Goal: Task Accomplishment & Management: Use online tool/utility

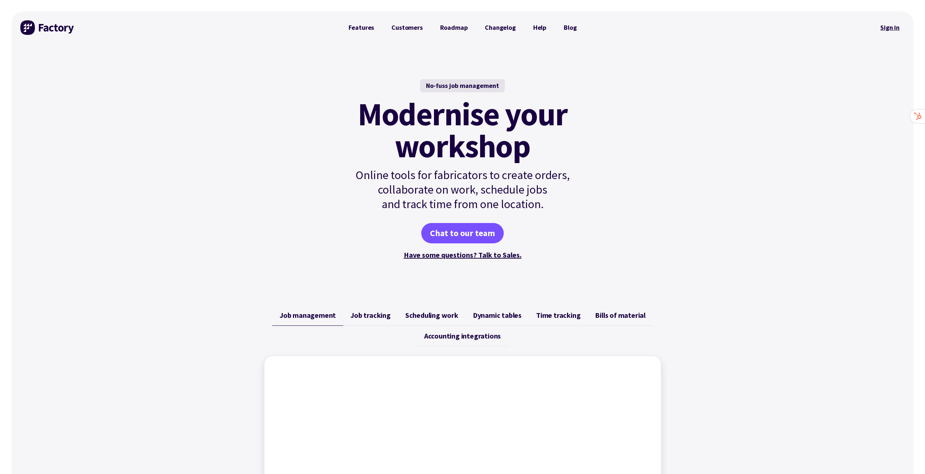
click at [300, 26] on link "Sign in" at bounding box center [889, 27] width 29 height 17
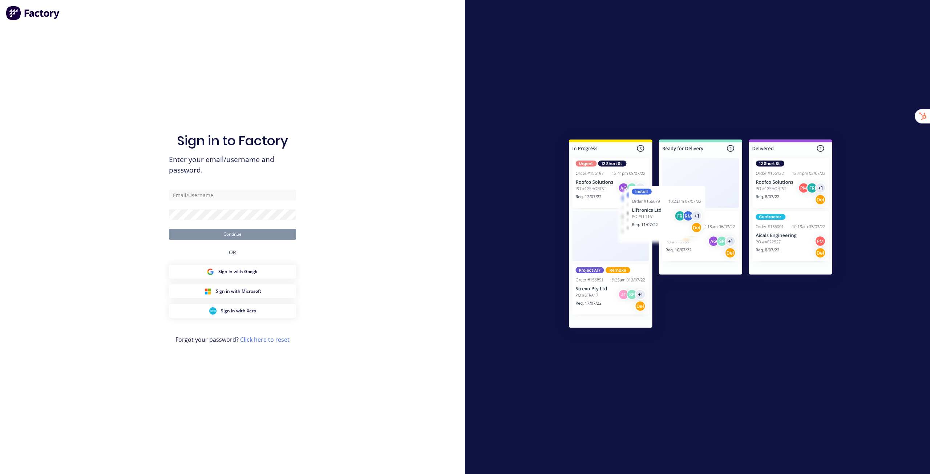
type input "[EMAIL_ADDRESS][DOMAIN_NAME]"
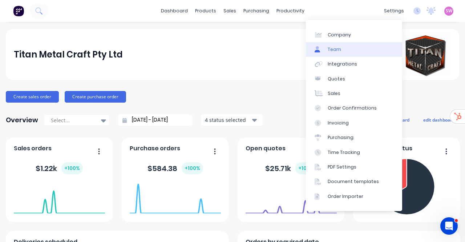
click at [347, 52] on link "Team" at bounding box center [354, 49] width 96 height 15
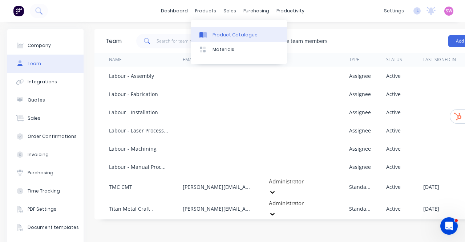
click at [225, 36] on div "Product Catalogue" at bounding box center [235, 35] width 45 height 7
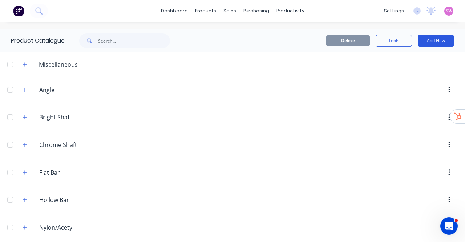
click at [437, 38] on button "Add New" at bounding box center [436, 41] width 36 height 12
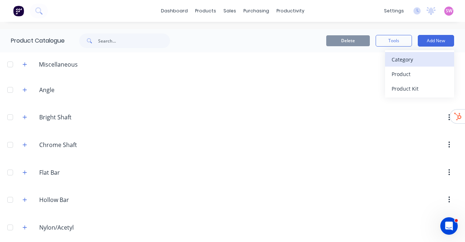
click at [413, 62] on div "Category" at bounding box center [420, 59] width 56 height 11
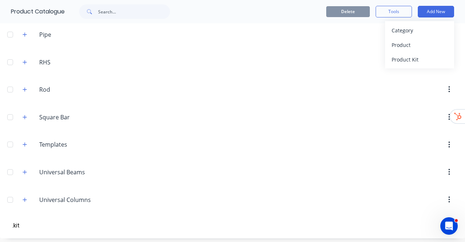
type input ".kit"
click at [423, 59] on div "Product Kit" at bounding box center [420, 59] width 56 height 11
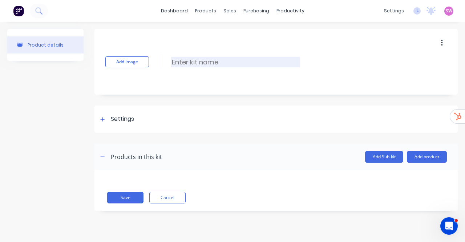
click at [201, 65] on input at bounding box center [235, 62] width 129 height 11
type input "Job Template"
click at [109, 120] on div "Settings" at bounding box center [116, 118] width 36 height 9
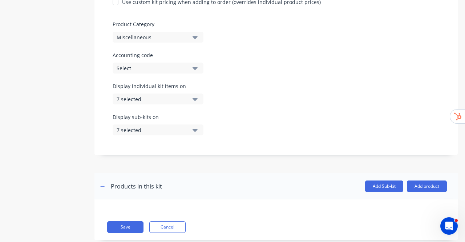
scroll to position [215, 0]
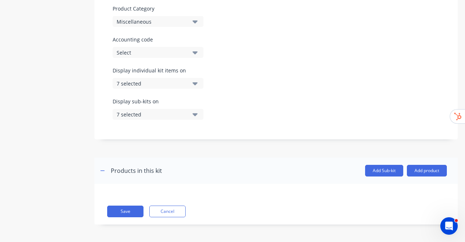
click at [193, 83] on icon "button" at bounding box center [195, 83] width 5 height 3
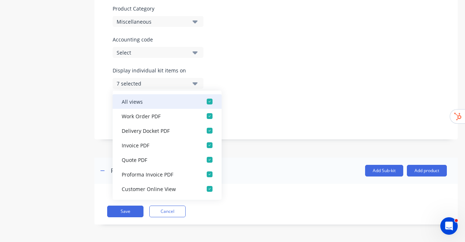
click at [212, 97] on button "All views" at bounding box center [167, 101] width 109 height 15
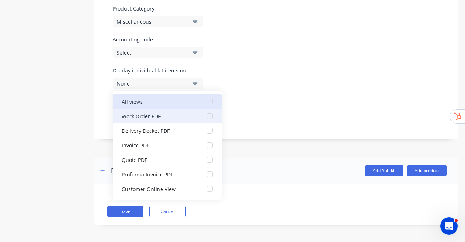
click at [202, 114] on div "button" at bounding box center [209, 116] width 15 height 15
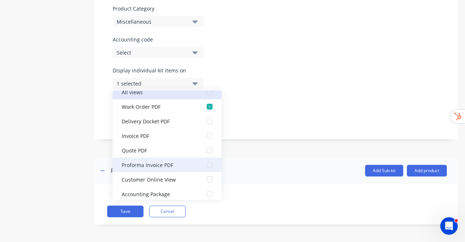
scroll to position [15, 0]
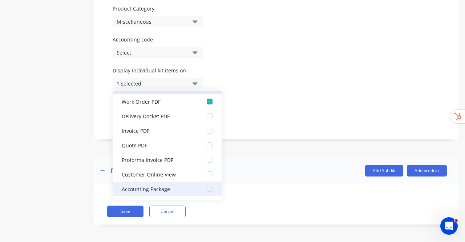
click at [206, 187] on div "button" at bounding box center [209, 188] width 15 height 15
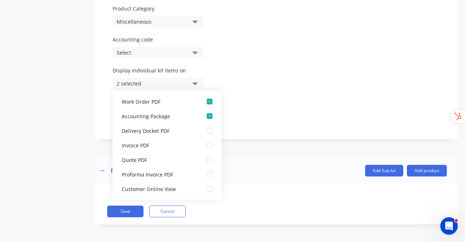
click at [280, 65] on div "Kit description Kit Options Use custom kit pricing when adding to order (overri…" at bounding box center [275, 28] width 363 height 221
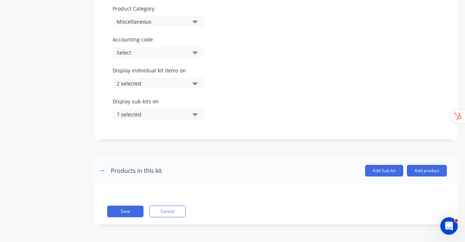
click at [190, 112] on button "7 selected" at bounding box center [158, 114] width 91 height 11
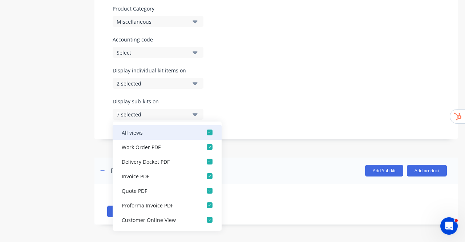
click at [203, 133] on div "button" at bounding box center [209, 132] width 15 height 15
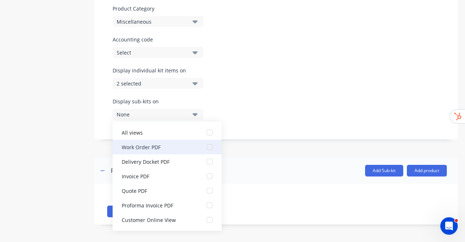
click at [203, 144] on div "button" at bounding box center [209, 147] width 15 height 15
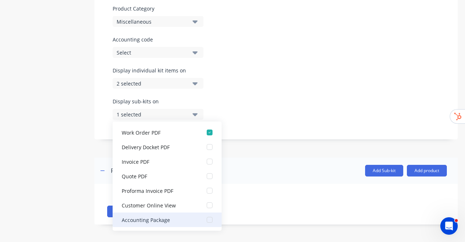
click at [209, 222] on div "button" at bounding box center [209, 219] width 15 height 15
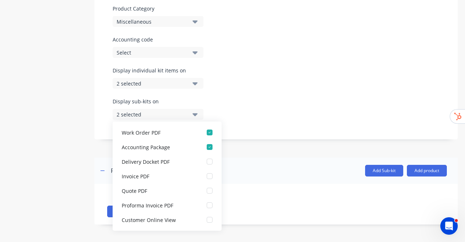
click at [288, 58] on div "Kit description Kit Options Use custom kit pricing when adding to order (overri…" at bounding box center [275, 28] width 363 height 221
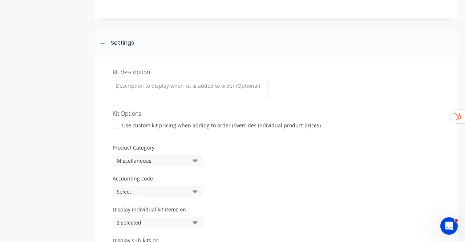
scroll to position [142, 0]
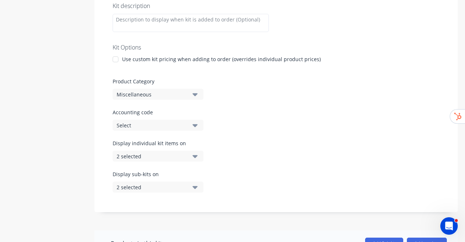
click at [179, 99] on button "Miscellaneous" at bounding box center [158, 94] width 91 height 11
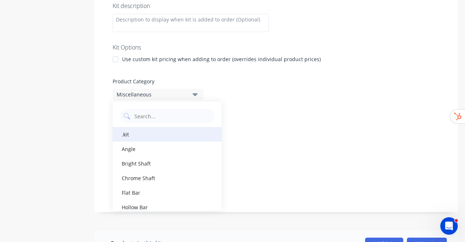
click at [144, 131] on div ".kit" at bounding box center [167, 134] width 109 height 15
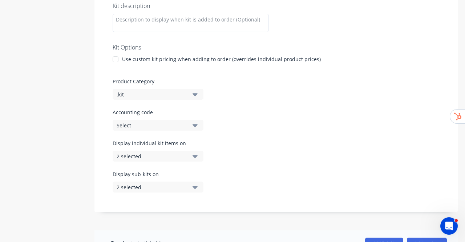
click at [252, 104] on div "Kit description Kit Options Use custom kit pricing when adding to order (overri…" at bounding box center [275, 101] width 363 height 221
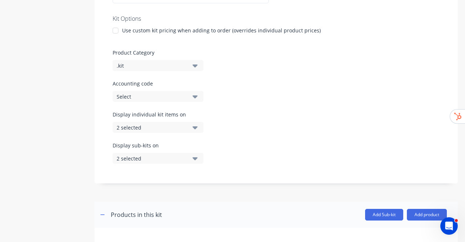
scroll to position [215, 0]
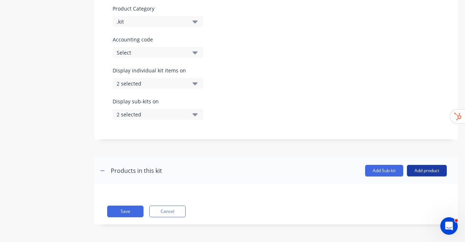
click at [424, 170] on button "Add product" at bounding box center [427, 171] width 40 height 12
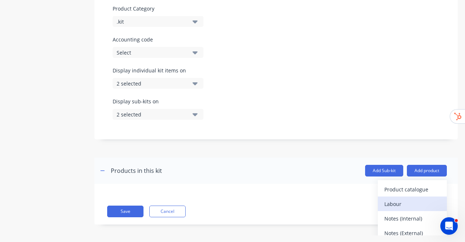
click at [397, 199] on div "Labour" at bounding box center [412, 203] width 56 height 11
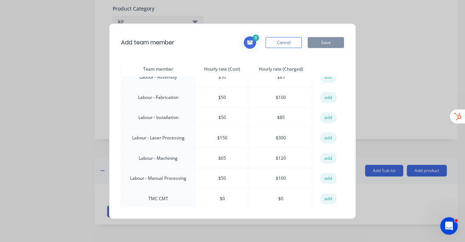
scroll to position [0, 0]
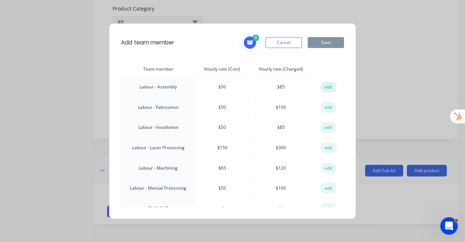
click at [326, 86] on button "add" at bounding box center [328, 87] width 16 height 11
click at [326, 104] on button "add" at bounding box center [328, 107] width 16 height 11
click at [328, 126] on button "add" at bounding box center [328, 127] width 16 height 11
click at [328, 146] on button "add" at bounding box center [328, 147] width 16 height 11
click at [327, 166] on button "add" at bounding box center [328, 167] width 16 height 11
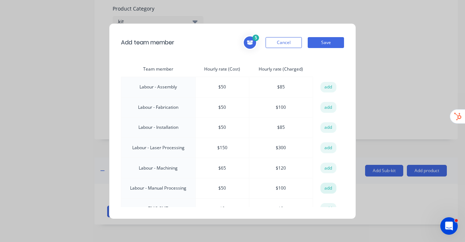
click at [328, 183] on button "add" at bounding box center [328, 187] width 16 height 11
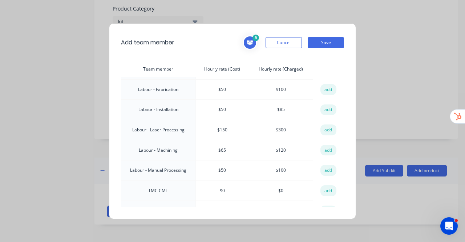
scroll to position [28, 0]
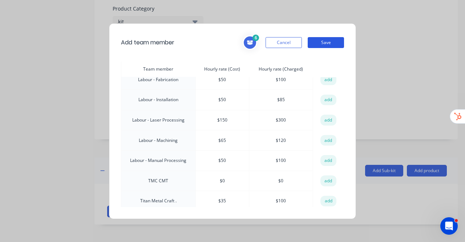
click at [325, 45] on button "Save" at bounding box center [326, 42] width 36 height 11
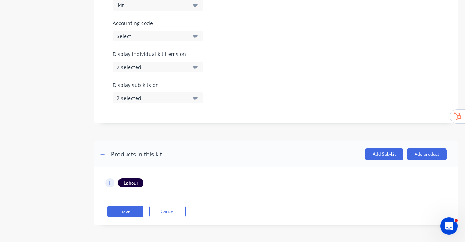
click at [110, 180] on icon "button" at bounding box center [110, 182] width 4 height 5
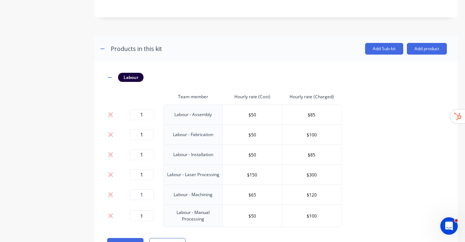
scroll to position [368, 0]
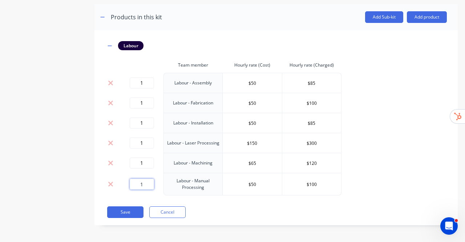
drag, startPoint x: 145, startPoint y: 180, endPoint x: 130, endPoint y: 181, distance: 14.9
click at [130, 181] on input "1" at bounding box center [142, 183] width 24 height 11
type input "0"
drag, startPoint x: 144, startPoint y: 159, endPoint x: 137, endPoint y: 161, distance: 6.4
click at [138, 161] on input "1" at bounding box center [142, 162] width 24 height 11
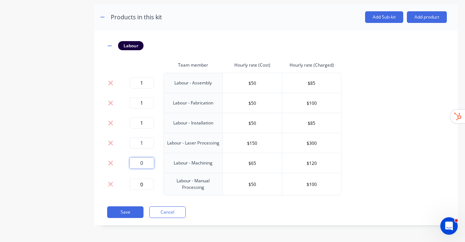
type input "0"
drag, startPoint x: 145, startPoint y: 143, endPoint x: 136, endPoint y: 142, distance: 9.1
click at [136, 142] on input "1" at bounding box center [142, 142] width 24 height 11
type input "0"
drag, startPoint x: 146, startPoint y: 122, endPoint x: 134, endPoint y: 121, distance: 12.0
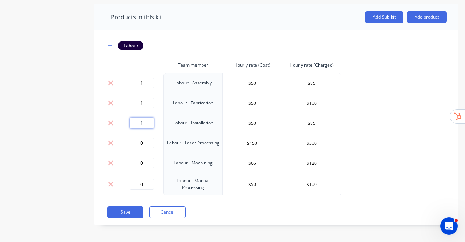
click at [140, 122] on input "1" at bounding box center [142, 122] width 24 height 11
type input "0"
drag, startPoint x: 144, startPoint y: 103, endPoint x: 139, endPoint y: 103, distance: 5.1
click at [139, 103] on input "1" at bounding box center [142, 102] width 24 height 11
type input "0"
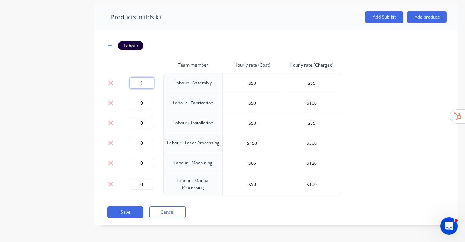
drag, startPoint x: 144, startPoint y: 80, endPoint x: 137, endPoint y: 82, distance: 6.9
click at [137, 82] on input "1" at bounding box center [142, 82] width 24 height 11
type input "0"
click at [387, 130] on div "Labour Team member Hourly rate (Cost) Hourly rate (Charged) 0 Labour - Assembly…" at bounding box center [276, 118] width 342 height 154
click at [125, 213] on button "Save" at bounding box center [125, 212] width 36 height 12
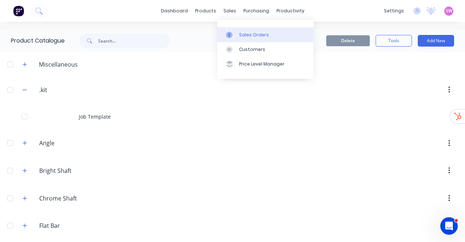
click at [246, 33] on div "Sales Orders" at bounding box center [254, 35] width 30 height 7
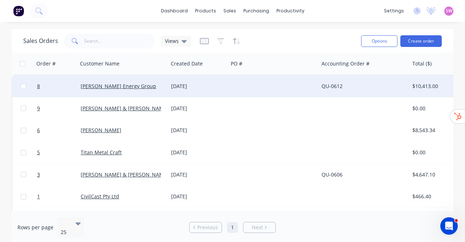
click at [249, 89] on div at bounding box center [273, 86] width 90 height 22
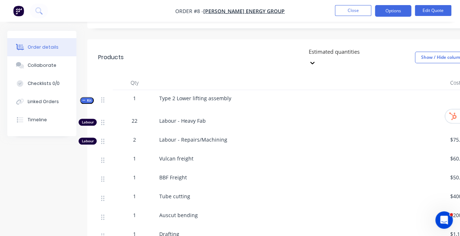
scroll to position [254, 0]
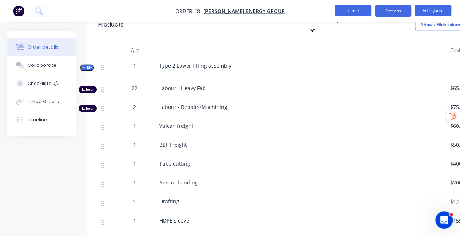
click at [352, 9] on button "Close" at bounding box center [353, 10] width 36 height 11
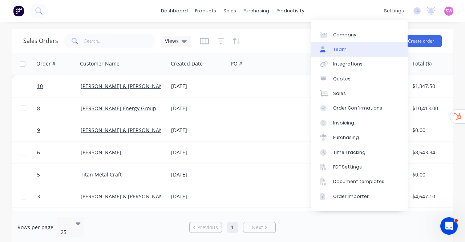
click at [354, 54] on link "Team" at bounding box center [359, 49] width 96 height 15
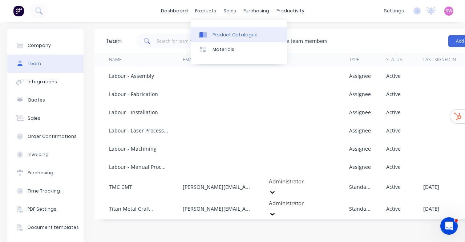
click at [214, 27] on link "Product Catalogue" at bounding box center [239, 34] width 96 height 15
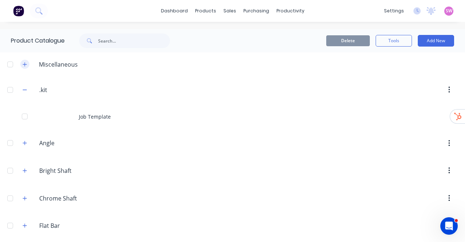
click at [25, 64] on icon "button" at bounding box center [25, 64] width 4 height 4
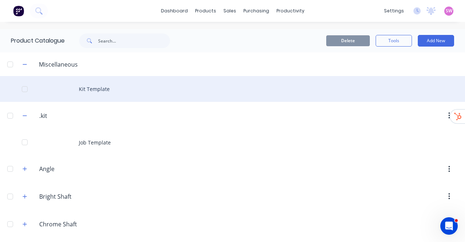
click at [90, 90] on div "Kit Template" at bounding box center [232, 89] width 465 height 26
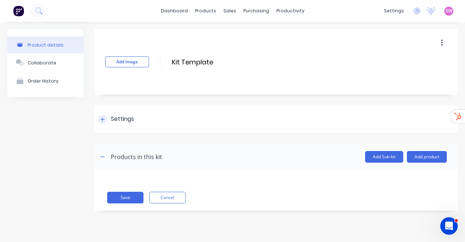
click at [97, 118] on div "Settings" at bounding box center [275, 118] width 363 height 27
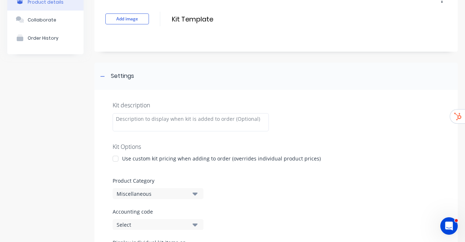
scroll to position [109, 0]
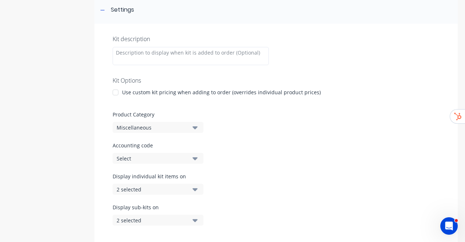
click at [175, 128] on div "Miscellaneous" at bounding box center [152, 128] width 70 height 8
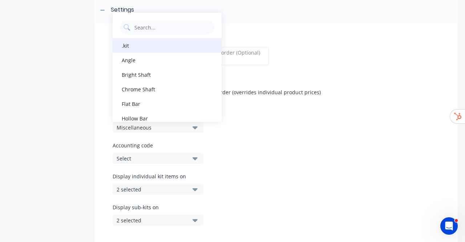
click at [140, 48] on div ".kit" at bounding box center [167, 45] width 109 height 15
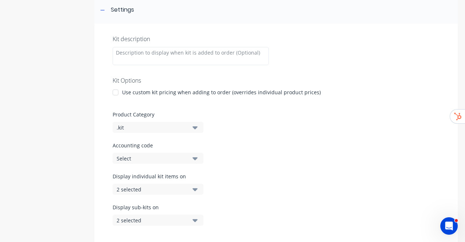
scroll to position [215, 0]
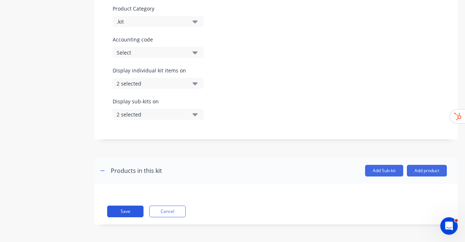
click at [133, 213] on button "Save" at bounding box center [125, 211] width 36 height 12
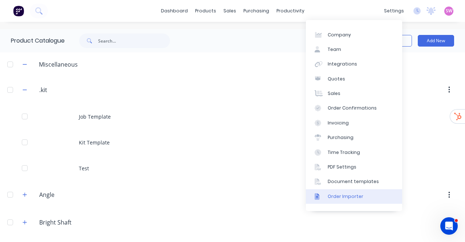
click at [357, 193] on div "Order Importer" at bounding box center [346, 196] width 36 height 7
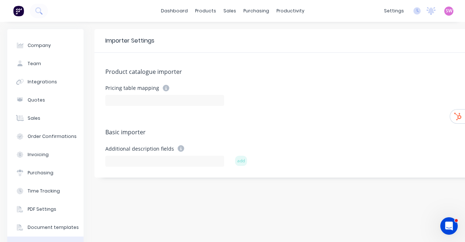
scroll to position [33, 0]
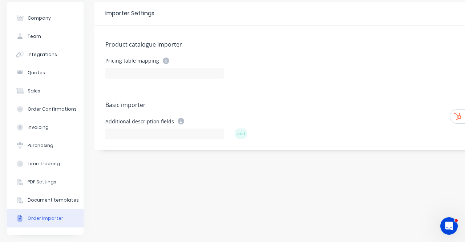
click at [154, 126] on div at bounding box center [164, 132] width 119 height 13
click at [153, 129] on input at bounding box center [164, 133] width 119 height 11
type input "Name"
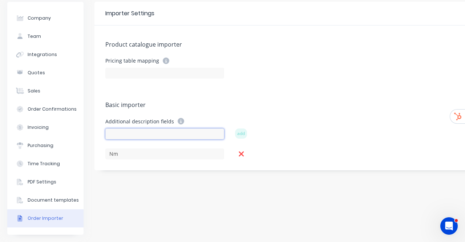
click at [156, 129] on input at bounding box center [164, 133] width 119 height 11
click at [241, 150] on icon at bounding box center [241, 154] width 6 height 8
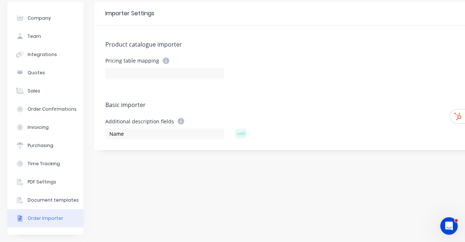
click at [95, 125] on div "Product catalogue importer Pricing table mapping Basic importer Additional desc…" at bounding box center [303, 87] width 418 height 125
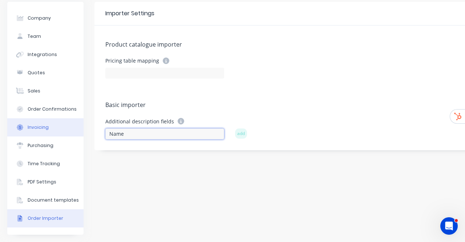
drag, startPoint x: 127, startPoint y: 126, endPoint x: 83, endPoint y: 127, distance: 43.6
click at [84, 127] on div "Company Team Integrations Quotes Sales Order Confirmations Invoicing Purchasing…" at bounding box center [259, 118] width 505 height 233
type input "Quantity"
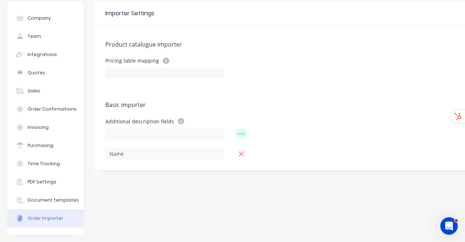
click at [239, 150] on icon at bounding box center [241, 154] width 6 height 8
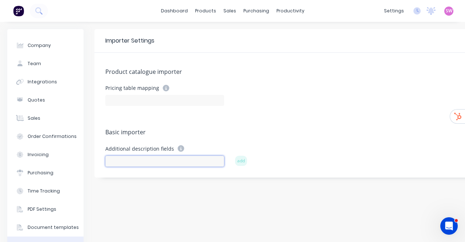
click at [156, 159] on input at bounding box center [164, 160] width 119 height 11
type input "Cutting processing time"
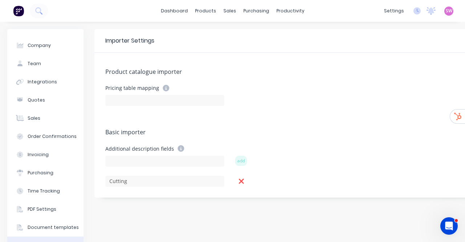
scroll to position [33, 0]
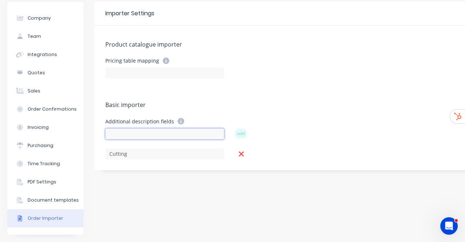
click at [144, 128] on input at bounding box center [164, 133] width 119 height 11
type input "Cutting Setup Time"
click at [241, 151] on icon at bounding box center [241, 153] width 5 height 5
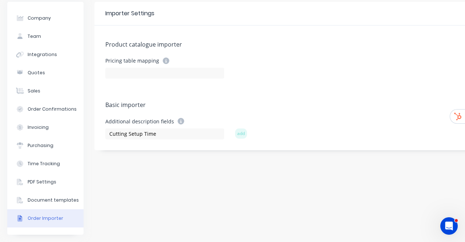
scroll to position [0, 0]
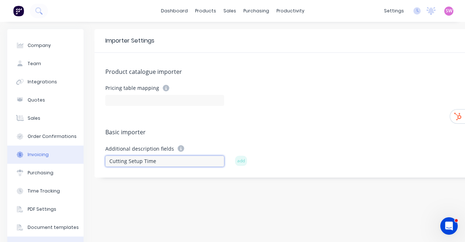
drag, startPoint x: 113, startPoint y: 162, endPoint x: 44, endPoint y: 162, distance: 69.0
click at [45, 162] on div "Company Team Integrations Quotes Sales Order Confirmations Invoicing Purchasing…" at bounding box center [259, 145] width 505 height 233
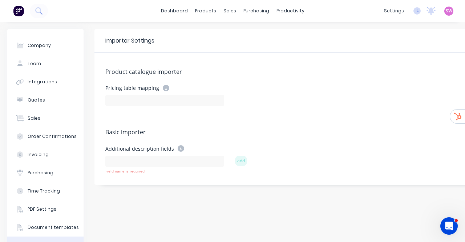
click at [316, 90] on div "Pricing table mapping" at bounding box center [303, 95] width 396 height 21
click at [446, 9] on span "SW" at bounding box center [449, 11] width 7 height 7
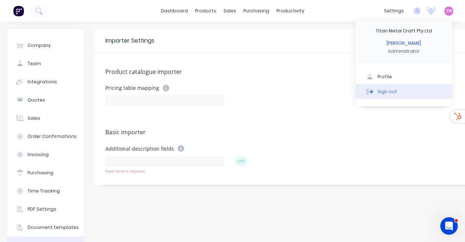
click at [388, 93] on div "Sign out" at bounding box center [387, 91] width 20 height 7
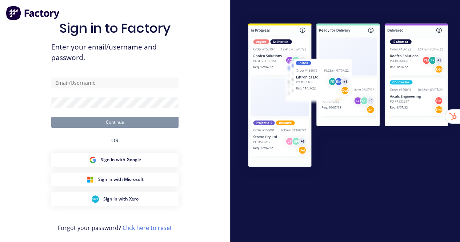
type input "[EMAIL_ADDRESS][DOMAIN_NAME]"
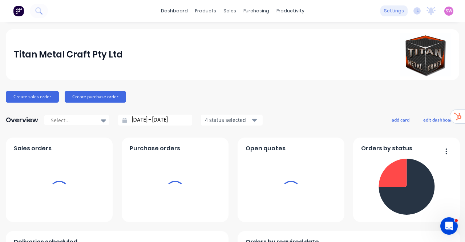
click at [398, 11] on div "settings" at bounding box center [393, 10] width 27 height 11
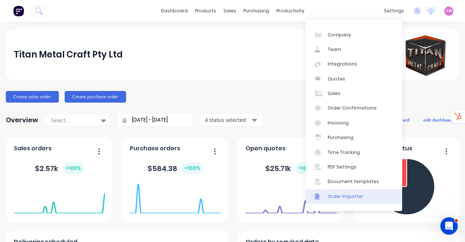
click at [349, 199] on link "Order Importer" at bounding box center [354, 196] width 96 height 15
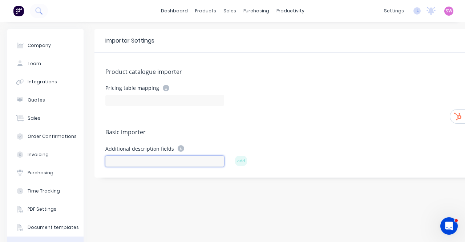
click at [169, 163] on input at bounding box center [164, 160] width 119 height 11
type input ""Cutting processing time""
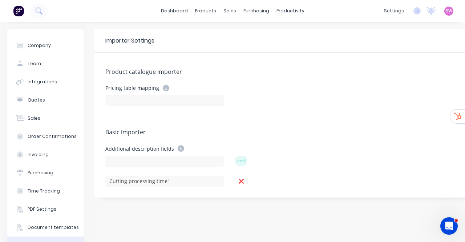
click at [245, 179] on div at bounding box center [241, 180] width 13 height 13
click at [240, 181] on icon at bounding box center [241, 181] width 6 height 8
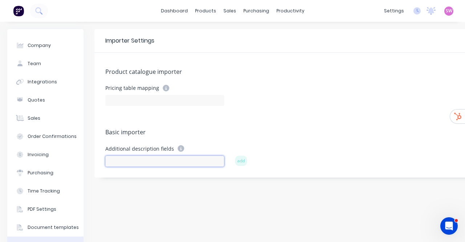
click at [179, 158] on input at bounding box center [164, 160] width 119 height 11
type input "Cutting processing time"
click at [152, 155] on input at bounding box center [164, 160] width 119 height 11
type input "Cutting processing time"
click at [187, 160] on input at bounding box center [164, 160] width 119 height 11
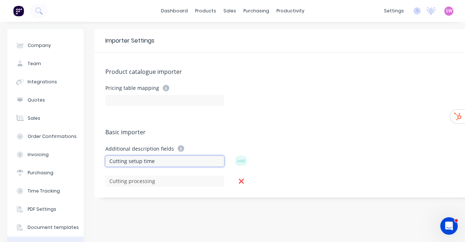
type input "Cutting setup time"
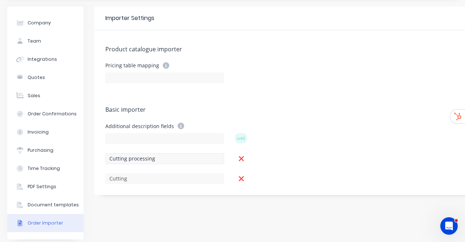
scroll to position [33, 0]
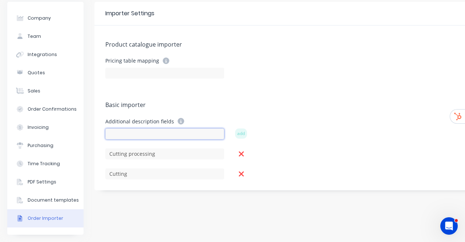
click at [142, 129] on input at bounding box center [164, 133] width 119 height 11
type input ""Cutting"
drag, startPoint x: 112, startPoint y: 125, endPoint x: 155, endPoint y: 129, distance: 43.4
click at [155, 129] on input ""Cutting setup time"" at bounding box center [164, 133] width 119 height 11
type input ""Sheet change time""
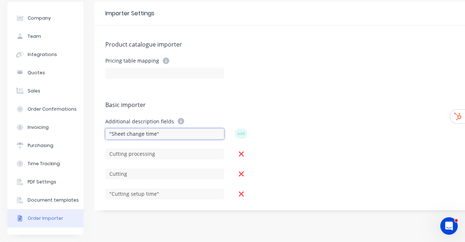
drag, startPoint x: 110, startPoint y: 128, endPoint x: 155, endPoint y: 126, distance: 45.1
click at [155, 128] on input ""Sheet change time"" at bounding box center [164, 133] width 119 height 11
type input ""Total cutting price""
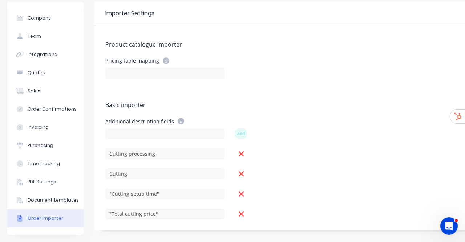
click at [277, 74] on form "Pricing table mapping" at bounding box center [303, 75] width 396 height 36
click at [135, 128] on input at bounding box center [164, 133] width 119 height 11
type input "Thickness"
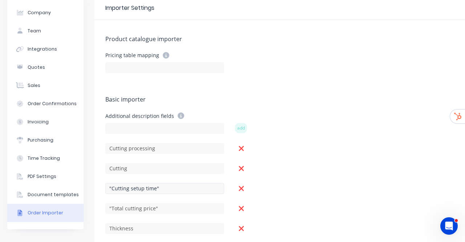
scroll to position [48, 0]
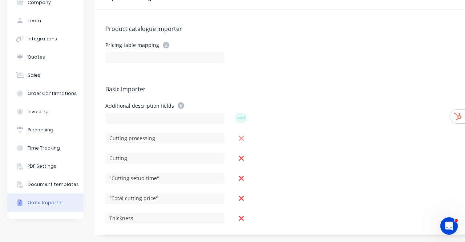
click at [244, 136] on icon at bounding box center [241, 138] width 6 height 8
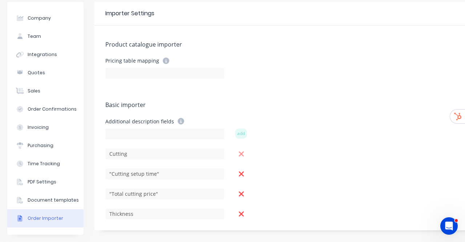
click at [241, 150] on icon at bounding box center [241, 154] width 6 height 8
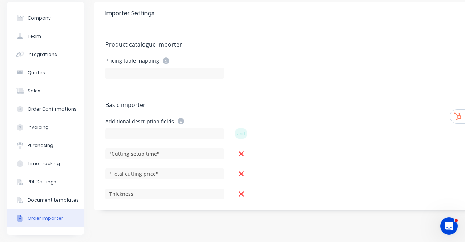
click at [241, 158] on div "Product catalogue importer Pricing table mapping Basic importer Additional desc…" at bounding box center [303, 117] width 418 height 185
click at [243, 154] on div "Product catalogue importer Pricing table mapping Basic importer Additional desc…" at bounding box center [303, 117] width 418 height 185
click at [243, 151] on icon at bounding box center [241, 154] width 6 height 8
click at [241, 151] on icon at bounding box center [241, 153] width 5 height 5
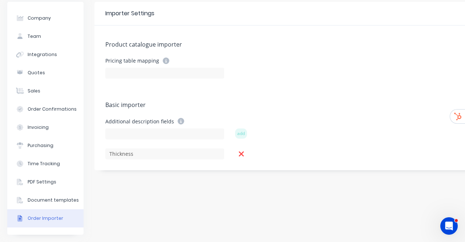
click at [310, 81] on form "Pricing table mapping" at bounding box center [303, 75] width 396 height 36
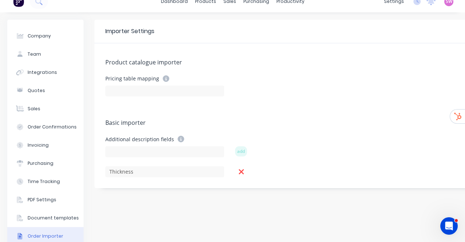
scroll to position [0, 0]
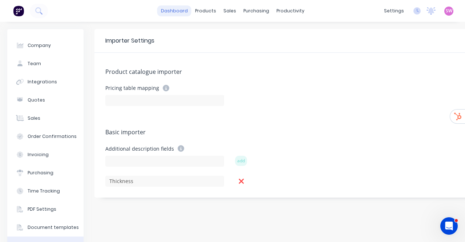
click at [180, 8] on link "dashboard" at bounding box center [174, 10] width 34 height 11
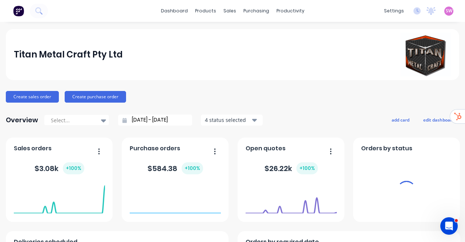
click at [446, 9] on span "SW" at bounding box center [449, 11] width 7 height 7
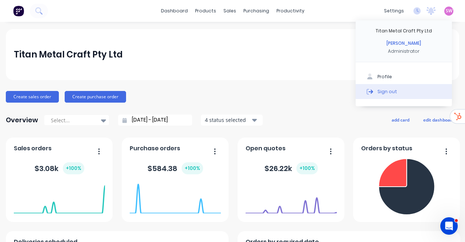
click at [400, 89] on button "Sign out" at bounding box center [404, 91] width 96 height 15
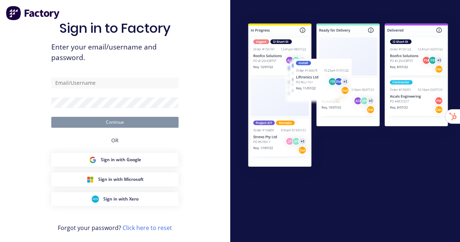
type input "[EMAIL_ADDRESS][DOMAIN_NAME]"
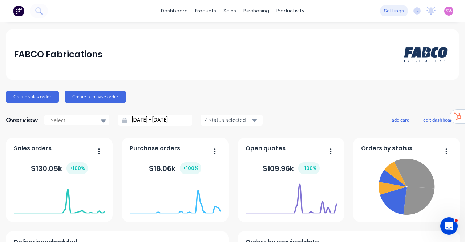
click at [383, 10] on div "settings" at bounding box center [393, 10] width 27 height 11
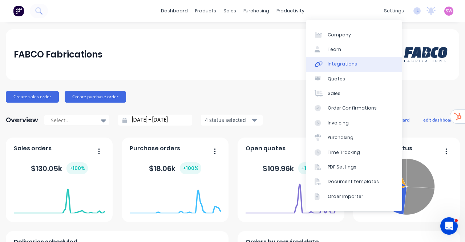
click at [342, 61] on div "Integrations" at bounding box center [342, 64] width 29 height 7
